Goal: Information Seeking & Learning: Check status

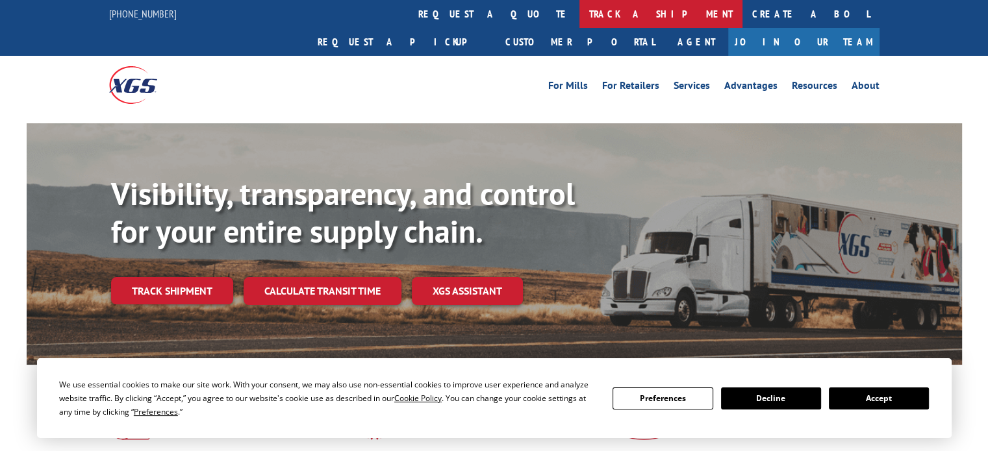
click at [579, 12] on link "track a shipment" at bounding box center [660, 14] width 163 height 28
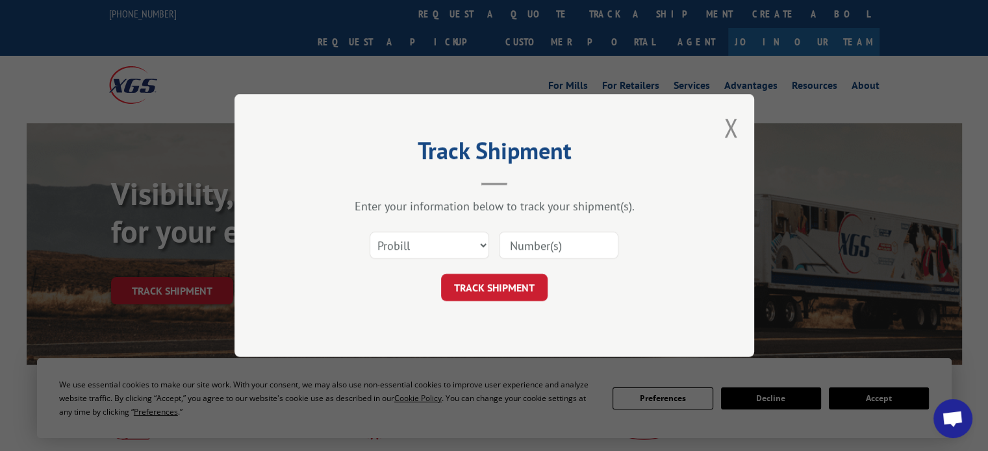
click at [554, 254] on input at bounding box center [559, 245] width 120 height 27
type input "17478227"
click at [529, 280] on button "TRACK SHIPMENT" at bounding box center [494, 287] width 107 height 27
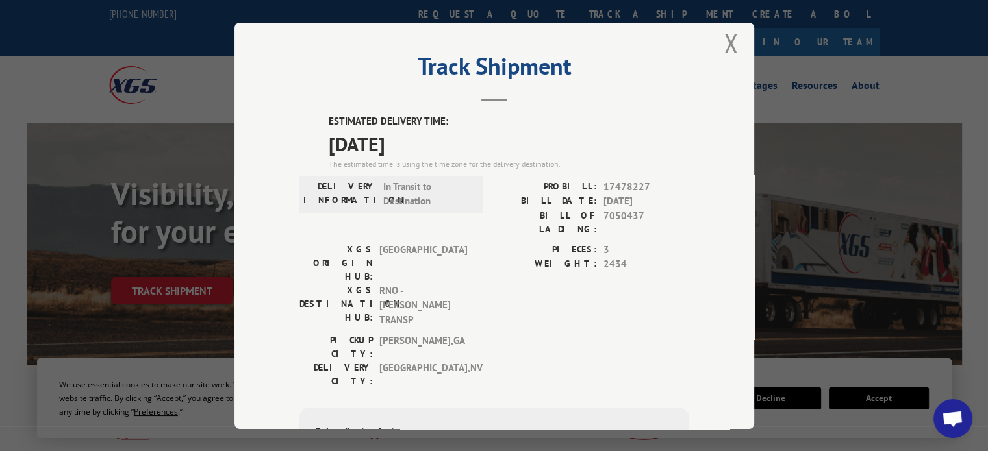
scroll to position [6, 0]
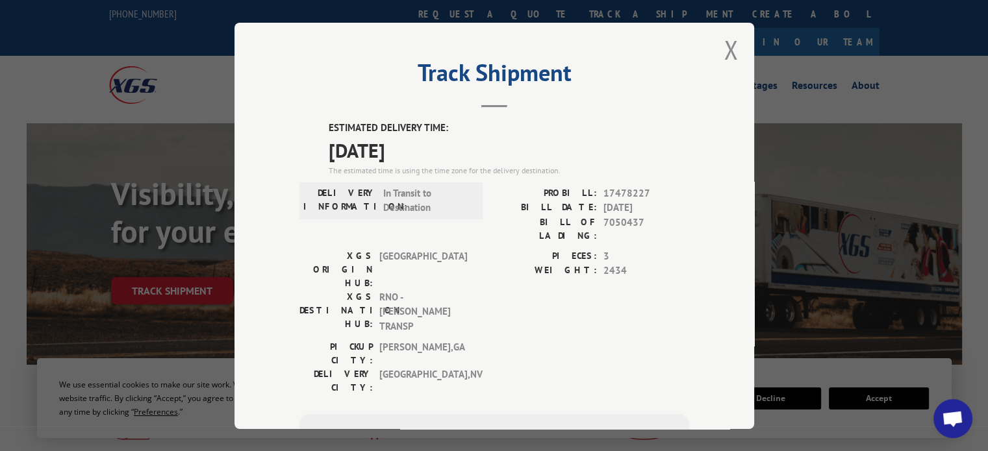
click at [713, 49] on div "Track Shipment ESTIMATED DELIVERY TIME: [DATE] The estimated time is using the …" at bounding box center [494, 226] width 520 height 407
click at [732, 51] on button "Close modal" at bounding box center [731, 49] width 14 height 34
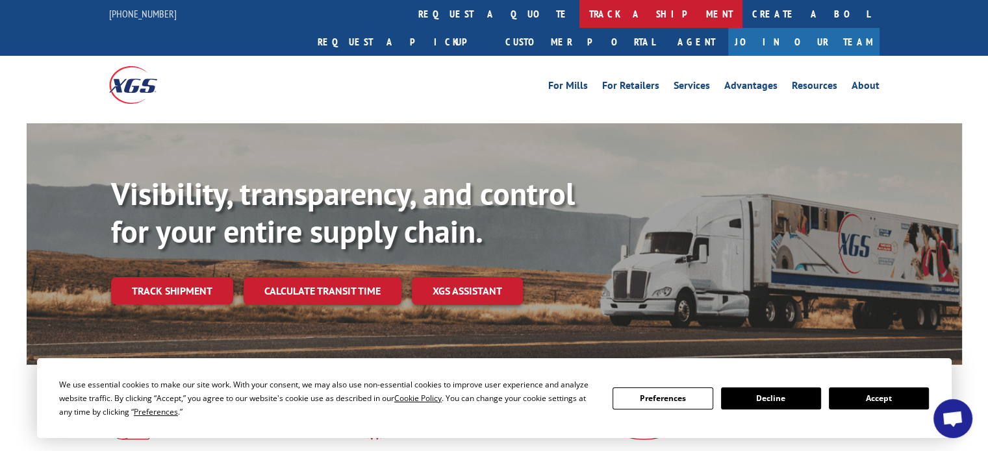
click at [579, 16] on link "track a shipment" at bounding box center [660, 14] width 163 height 28
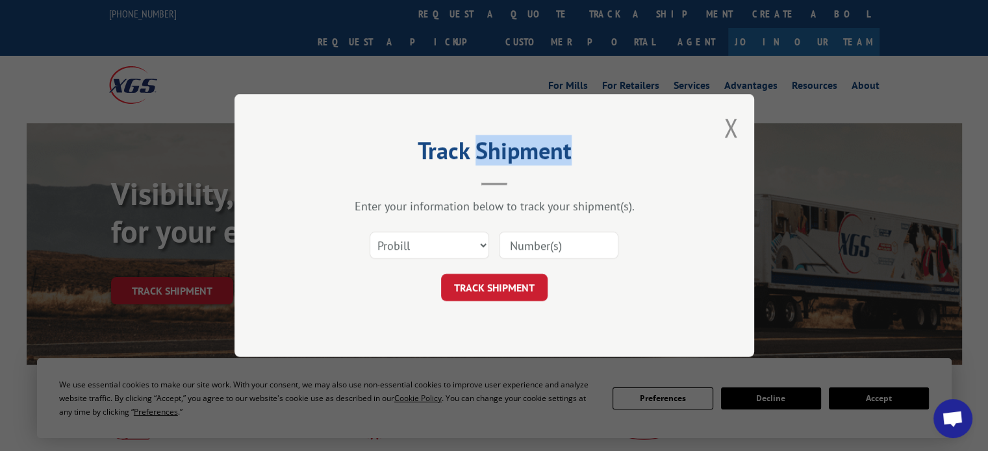
click at [475, 16] on div "Track Shipment Enter your information below to track your shipment(s). Select c…" at bounding box center [494, 225] width 988 height 451
click at [577, 245] on input at bounding box center [559, 245] width 120 height 27
click at [575, 246] on input "1" at bounding box center [559, 245] width 120 height 27
type input "1z22e2w203610706515"
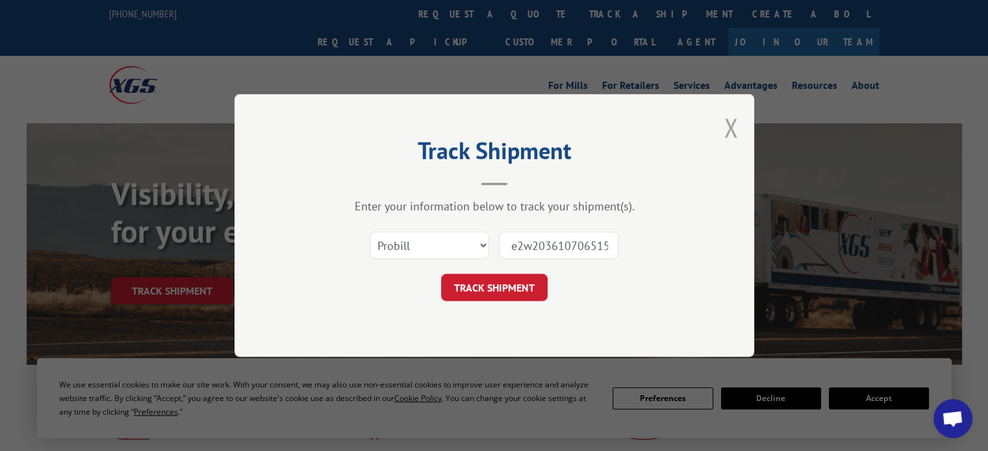
scroll to position [0, 0]
click at [732, 133] on button "Close modal" at bounding box center [731, 127] width 14 height 34
